Goal: Communication & Community: Answer question/provide support

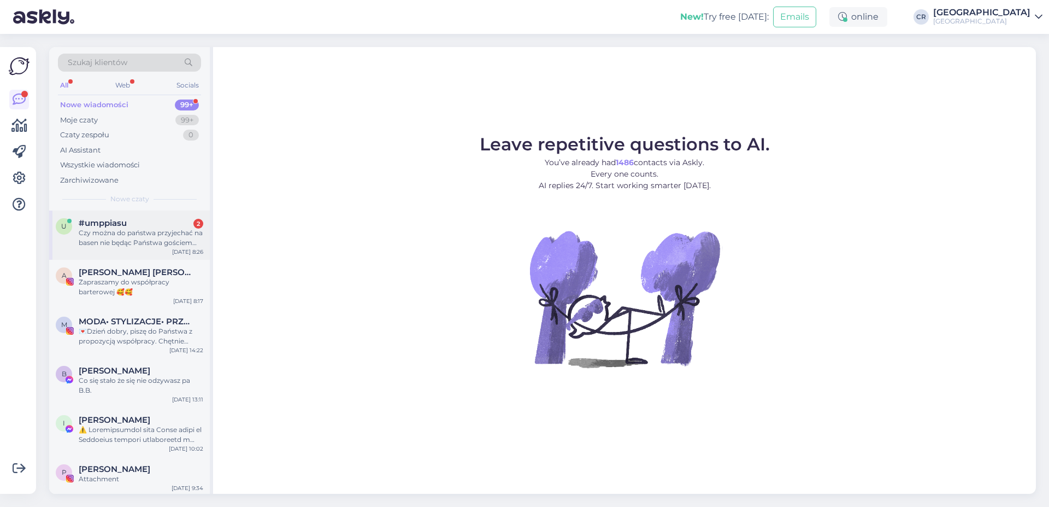
click at [156, 225] on div "#umppiasu 2" at bounding box center [141, 223] width 125 height 10
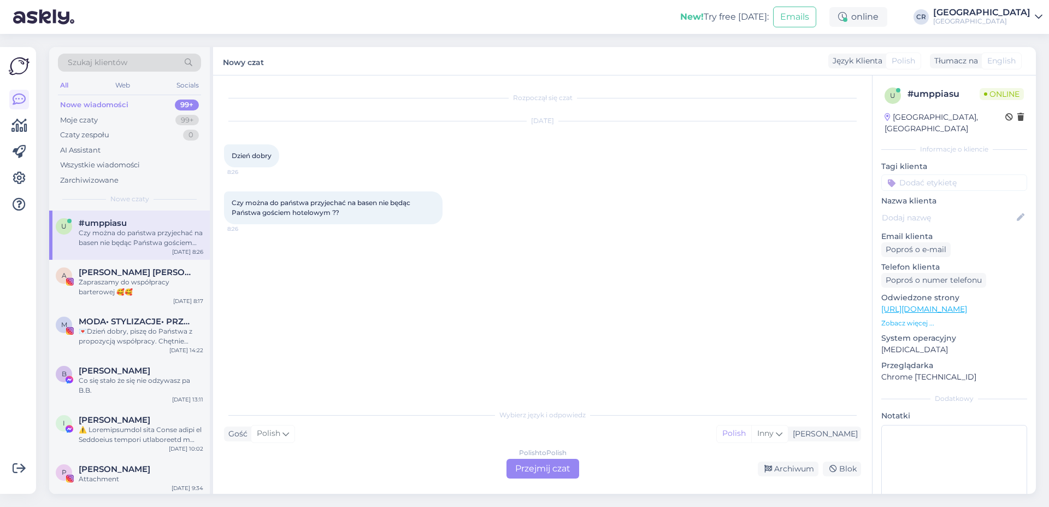
click at [544, 473] on div "Polish to Polish Przejmij czat" at bounding box center [543, 469] width 73 height 20
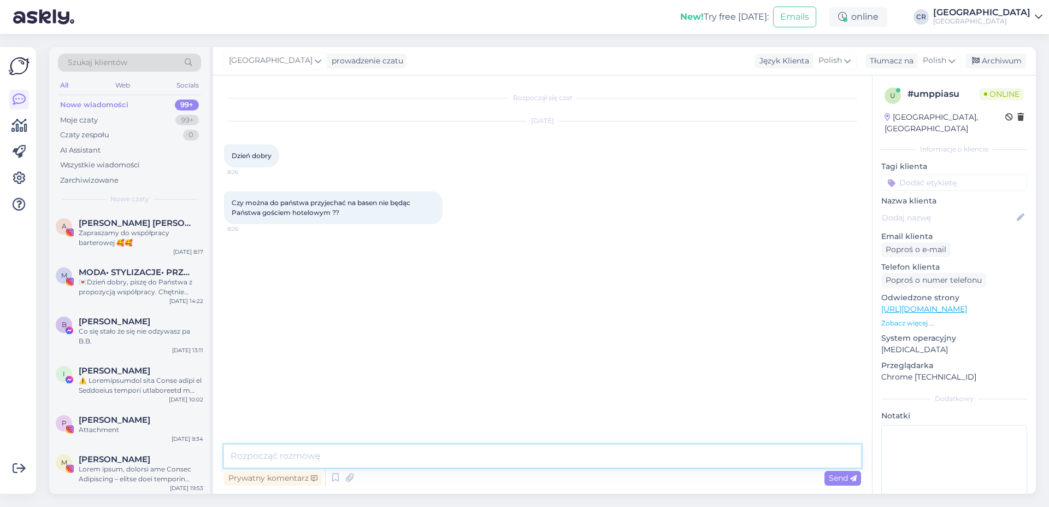
click at [278, 451] on textarea at bounding box center [542, 455] width 637 height 23
click at [320, 454] on textarea "Dzień dobry, basen dostępny jedynie dla gości hotelowych." at bounding box center [542, 455] width 637 height 23
click at [315, 455] on textarea "Dzień dobry, basen dostępny jedynie dla gości hotelowych." at bounding box center [542, 455] width 637 height 23
type textarea "Dzień dobry, basen jest dostępny jedynie dla gości hotelowych."
click at [851, 480] on icon at bounding box center [854, 478] width 7 height 7
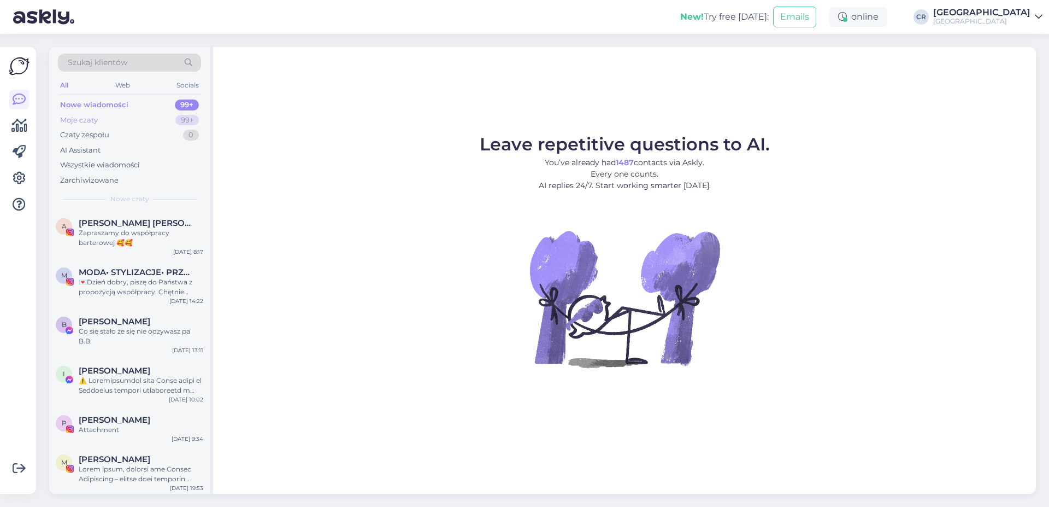
click at [131, 119] on div "Moje czaty 99+" at bounding box center [129, 120] width 143 height 15
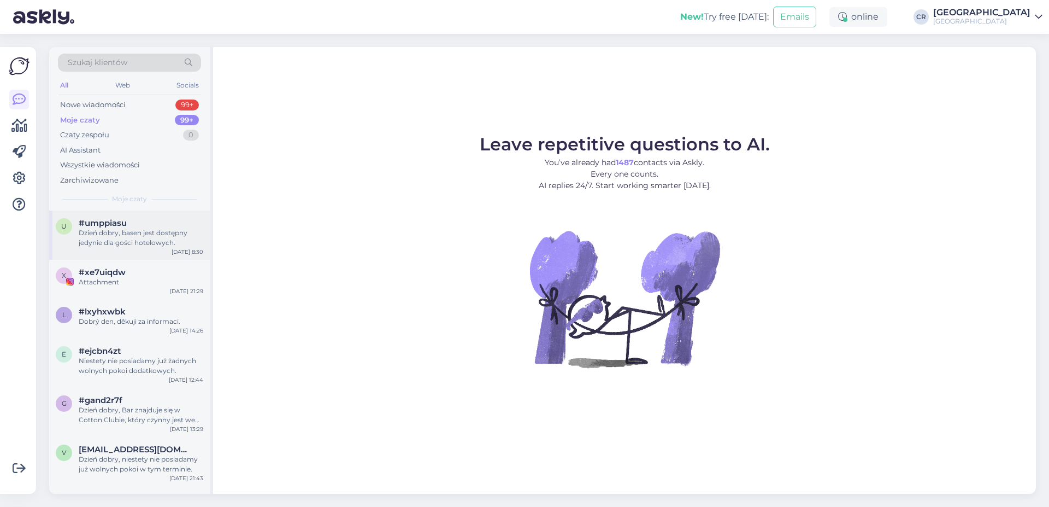
click at [120, 230] on div "Dzień dobry, basen jest dostępny jedynie dla gości hotelowych." at bounding box center [141, 238] width 125 height 20
